Goal: Navigation & Orientation: Find specific page/section

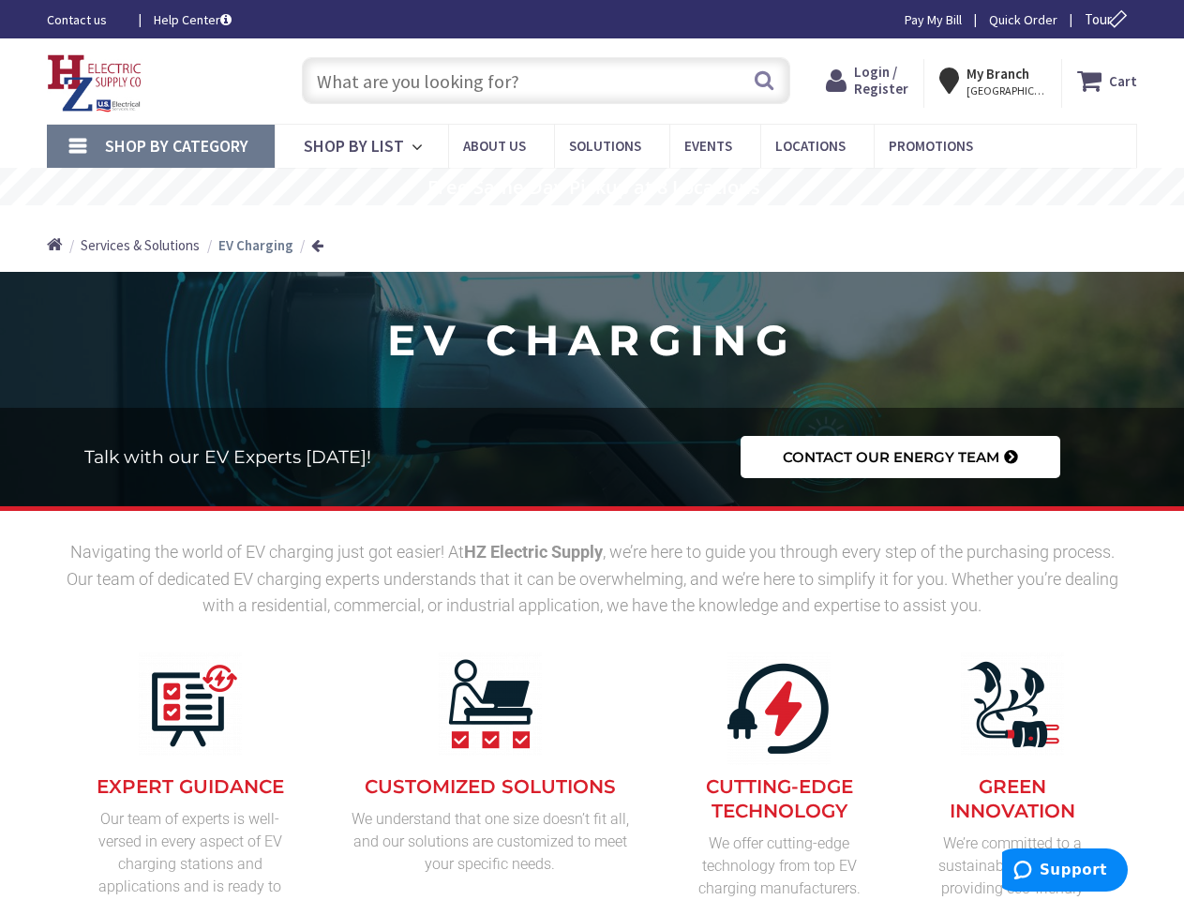
click at [592, 450] on h2 "Talk with our EV Experts [DATE]!" at bounding box center [391, 457] width 614 height 18
click at [1106, 19] on span "Tour" at bounding box center [1109, 19] width 48 height 18
click at [1117, 19] on icon at bounding box center [1118, 19] width 22 height 22
click at [1001, 81] on strong "My Branch" at bounding box center [998, 74] width 63 height 18
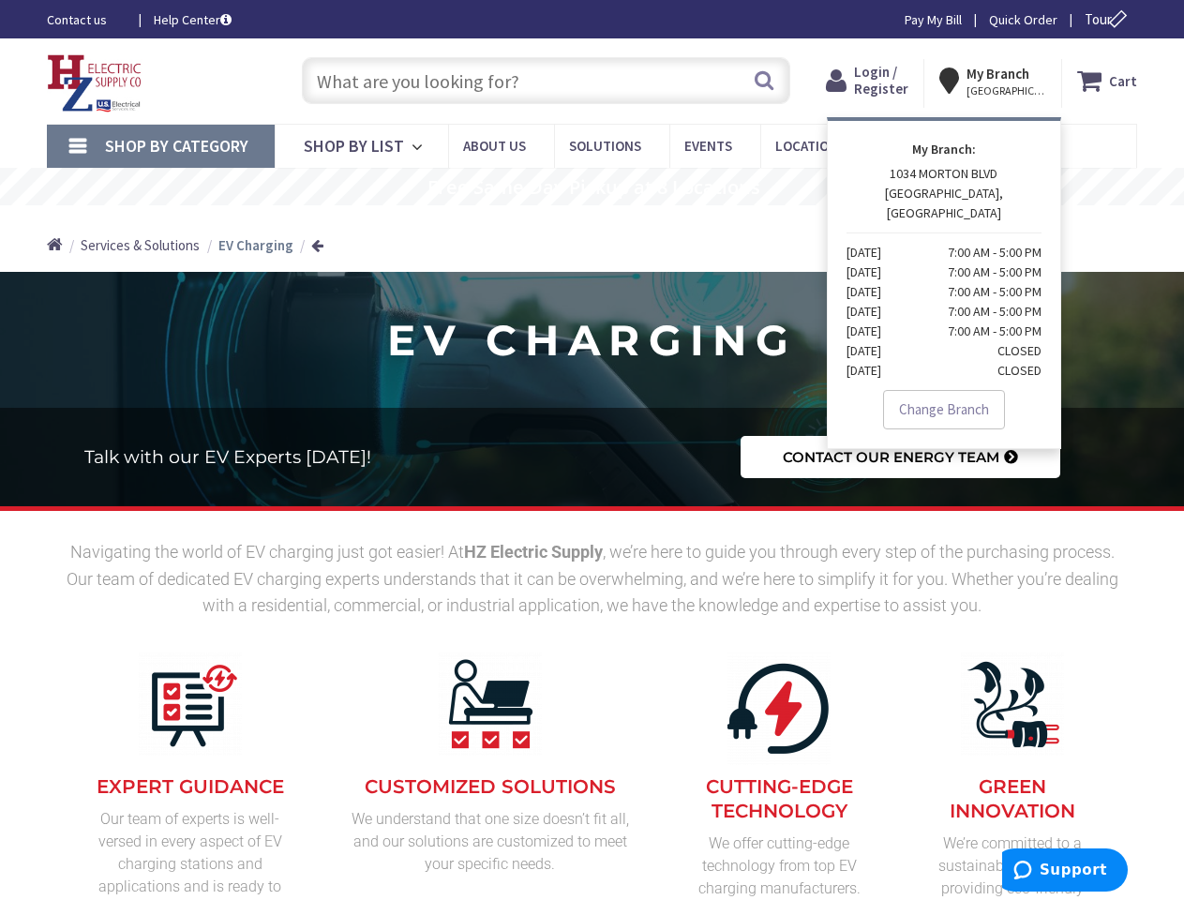
click at [160, 146] on span "Shop By Category" at bounding box center [176, 146] width 143 height 22
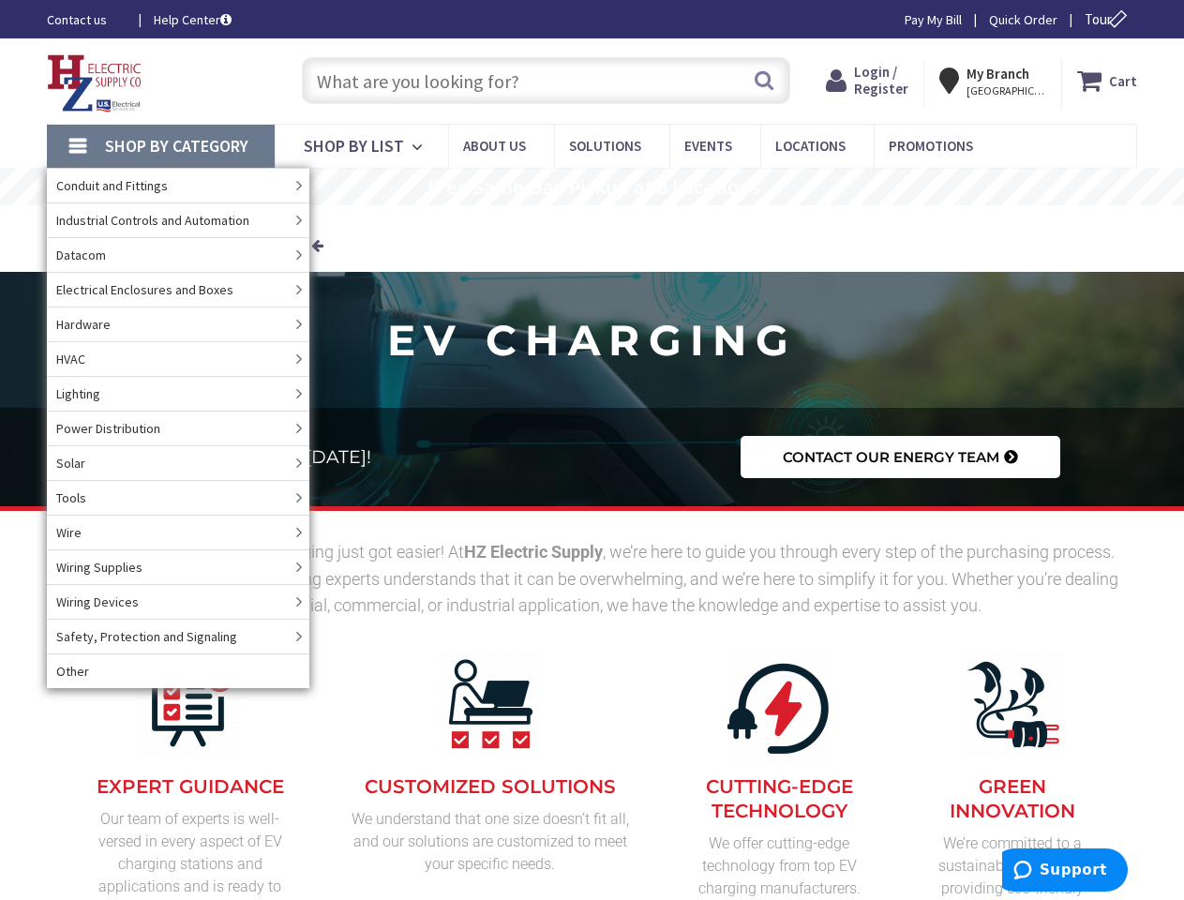
click at [160, 146] on span "Shop By Category" at bounding box center [176, 146] width 143 height 22
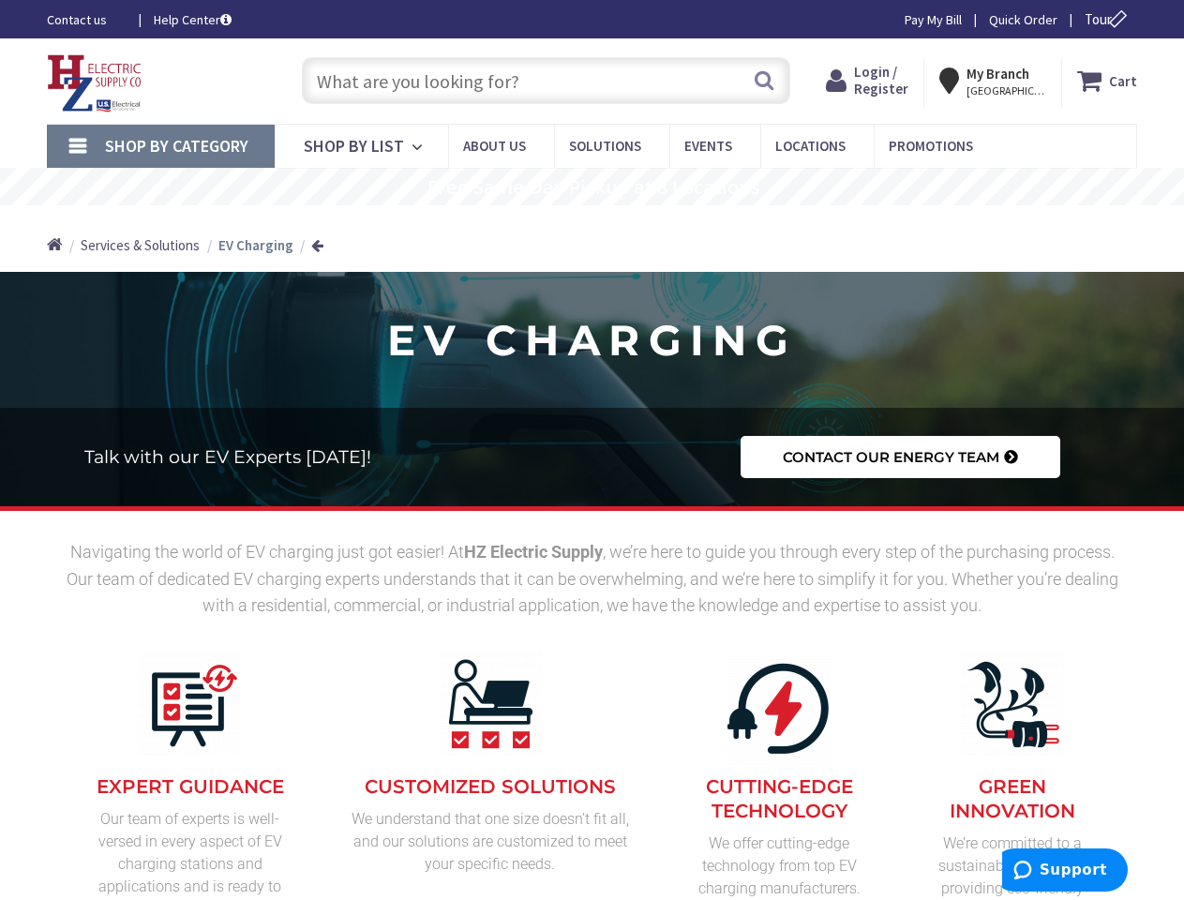
click at [592, 187] on rs-layer "Free Same Day Pickup at 8 Locations" at bounding box center [594, 187] width 333 height 21
click at [593, 188] on rs-layer "Free Same Day Pickup at 8 Locations" at bounding box center [594, 187] width 333 height 21
click at [1065, 870] on span "Support" at bounding box center [1074, 870] width 68 height 17
